Goal: Task Accomplishment & Management: Use online tool/utility

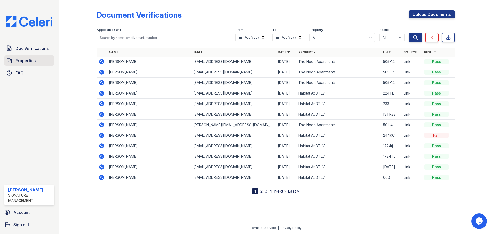
click at [25, 64] on link "Properties" at bounding box center [29, 60] width 50 height 10
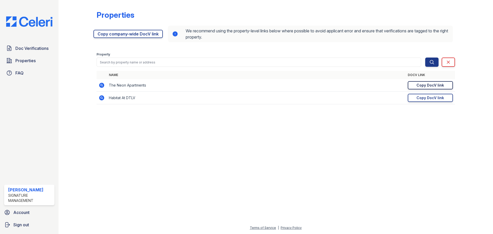
click at [422, 81] on link "Copy DocV link Copy link" at bounding box center [430, 85] width 45 height 8
click at [169, 114] on div "Properties [URL][DOMAIN_NAME] Copy company-wide DocV link We recommend using th…" at bounding box center [276, 59] width 418 height 118
click at [343, 174] on div at bounding box center [276, 171] width 418 height 107
click at [350, 176] on div at bounding box center [276, 171] width 418 height 107
click at [182, 13] on div "Properties" at bounding box center [275, 16] width 358 height 13
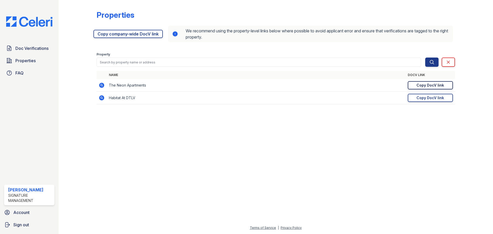
click at [430, 82] on link "Copy DocV link Copy link" at bounding box center [430, 85] width 45 height 8
click at [81, 46] on div at bounding box center [82, 55] width 30 height 107
click at [84, 47] on div at bounding box center [82, 55] width 30 height 107
click at [249, 9] on div "Properties [URL][DOMAIN_NAME] Copy company-wide DocV link We recommend using th…" at bounding box center [275, 55] width 358 height 107
click at [228, 13] on div "Properties" at bounding box center [275, 16] width 358 height 13
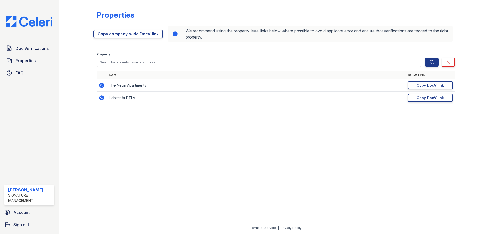
click at [221, 146] on div at bounding box center [276, 171] width 418 height 107
click at [193, 54] on div "Property" at bounding box center [258, 54] width 324 height 5
click at [159, 15] on div "Properties" at bounding box center [275, 16] width 358 height 13
click at [277, 11] on div "Properties" at bounding box center [275, 16] width 358 height 13
click at [415, 85] on link "Copy DocV link Copy link" at bounding box center [430, 85] width 45 height 8
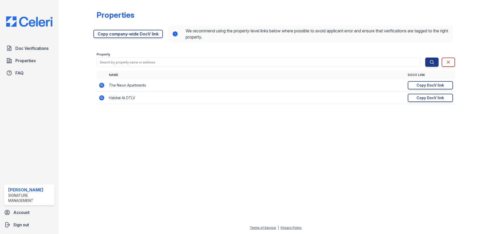
click at [201, 147] on div at bounding box center [276, 171] width 418 height 107
click at [342, 162] on div at bounding box center [276, 171] width 418 height 107
click at [247, 5] on div "Properties [URL][DOMAIN_NAME] Copy company-wide DocV link We recommend using th…" at bounding box center [275, 55] width 358 height 107
drag, startPoint x: 215, startPoint y: 13, endPoint x: 211, endPoint y: 8, distance: 7.1
click at [213, 12] on div "Properties" at bounding box center [275, 16] width 358 height 13
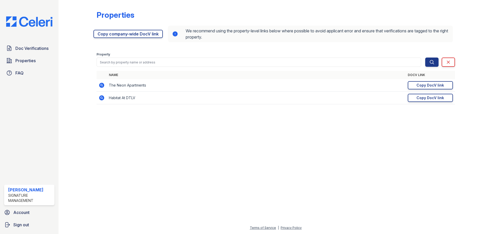
click at [215, 16] on div "Properties" at bounding box center [275, 16] width 358 height 13
click at [277, 7] on div "Properties [URL][DOMAIN_NAME] Copy company-wide DocV link We recommend using th…" at bounding box center [275, 55] width 358 height 107
click at [268, 16] on div "Properties" at bounding box center [275, 16] width 358 height 13
click at [421, 85] on div "Copy DocV link" at bounding box center [429, 85] width 27 height 5
